Goal: Task Accomplishment & Management: Use online tool/utility

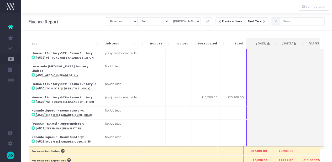
select select "finances"
select select "job"
select select "billing"
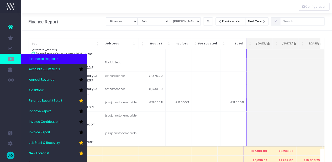
click at [56, 60] on span "Financial Reports" at bounding box center [43, 58] width 29 height 5
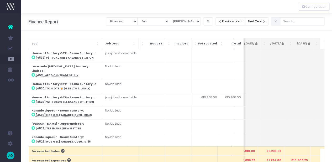
scroll to position [0, 0]
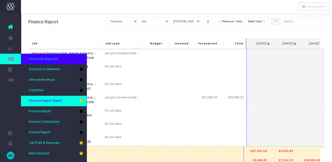
click at [42, 100] on span "Finance Report (Beta)" at bounding box center [45, 100] width 33 height 5
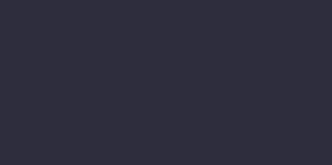
select select "finances"
select select "job"
select select "billing"
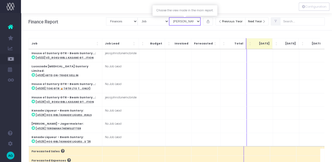
click at [186, 23] on select "View Mode [PERSON_NAME] Revenue Recognition WIP" at bounding box center [184, 21] width 31 height 8
click at [169, 17] on select "View Mode [PERSON_NAME] Revenue Recognition WIP" at bounding box center [184, 21] width 31 height 8
click at [145, 20] on select "Summary by Job Client Job Lead Job Type Branch" at bounding box center [152, 21] width 31 height 8
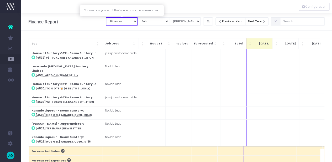
click at [126, 23] on select "Job summary column shows... Finances Chart" at bounding box center [121, 21] width 31 height 8
click at [152, 23] on select "Summary by Job Client Job Lead Job Type Branch" at bounding box center [152, 21] width 31 height 8
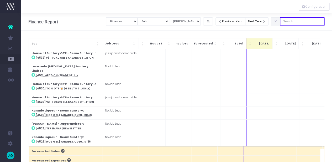
click at [288, 23] on input "text" at bounding box center [302, 21] width 45 height 8
click at [280, 21] on span at bounding box center [275, 21] width 9 height 8
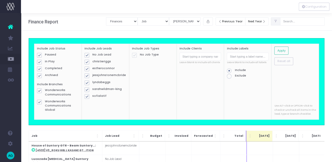
click at [95, 21] on div "Finance Report Income, cost, wip and revenue recognition by financial year Clea…" at bounding box center [176, 21] width 311 height 17
click at [294, 10] on div at bounding box center [176, 6] width 311 height 13
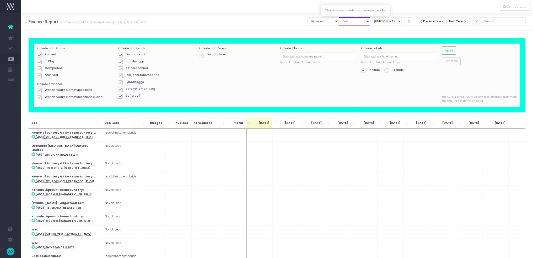
click at [331, 23] on select "Summary by Job Client Job Lead Job Type Branch" at bounding box center [354, 21] width 31 height 8
click at [331, 28] on div "Clear Filters Job summary column shows... Finances Chart Summary by Job Client …" at bounding box center [416, 21] width 218 height 17
click at [331, 19] on span at bounding box center [476, 21] width 9 height 8
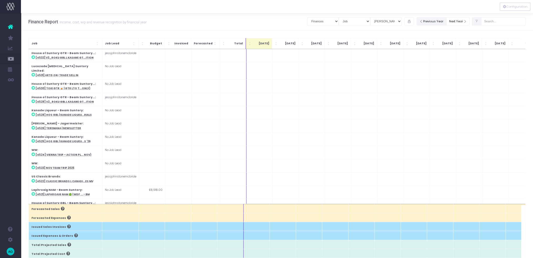
click at [331, 22] on button "Previous Year" at bounding box center [432, 21] width 30 height 8
